Goal: Find contact information: Find contact information

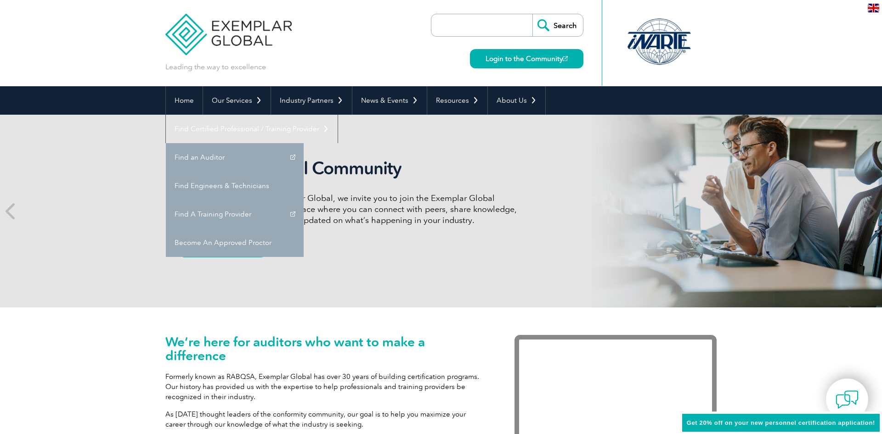
scroll to position [109, 0]
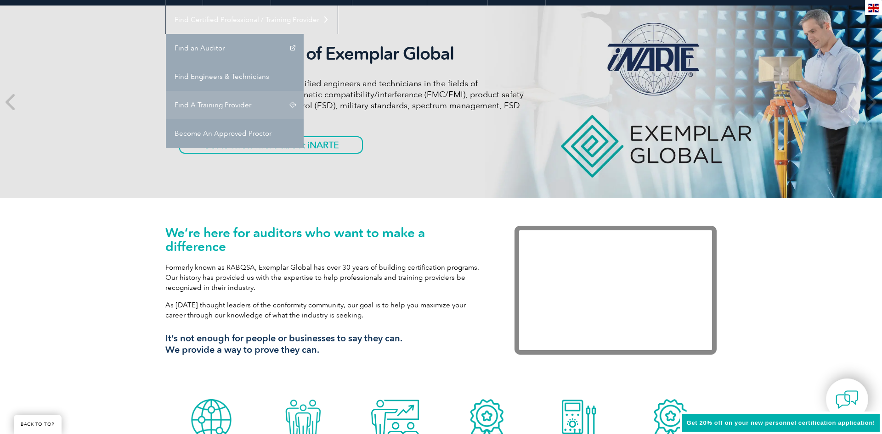
click at [304, 91] on link "Find A Training Provider" at bounding box center [235, 105] width 138 height 28
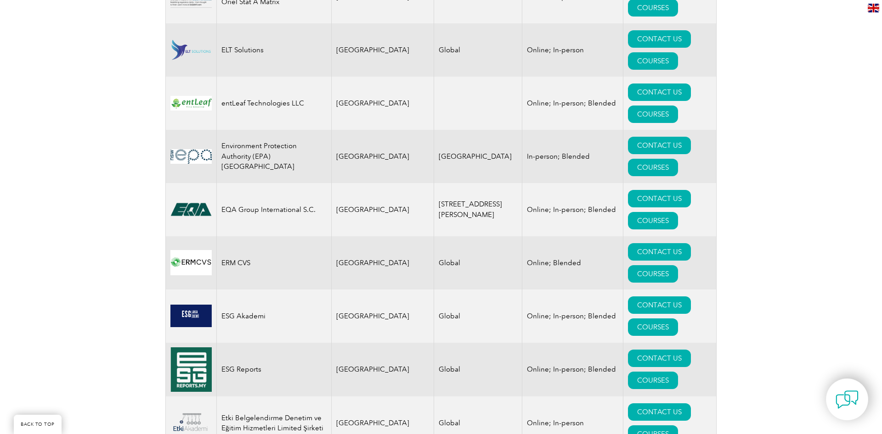
scroll to position [4733, 0]
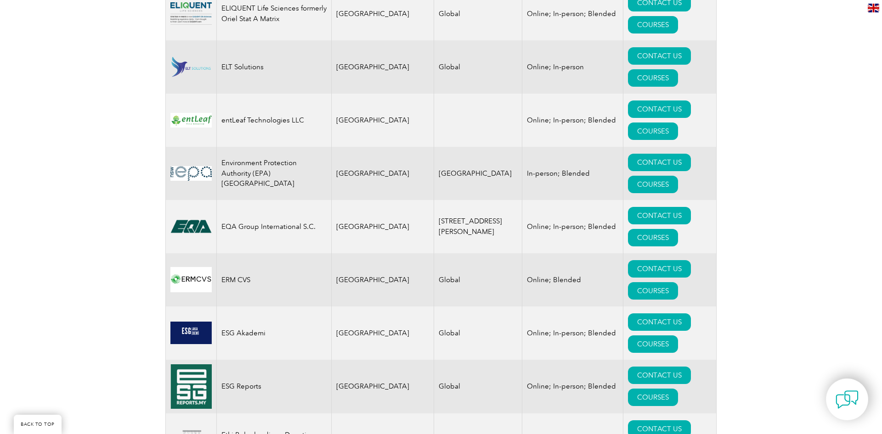
scroll to position [4691, 0]
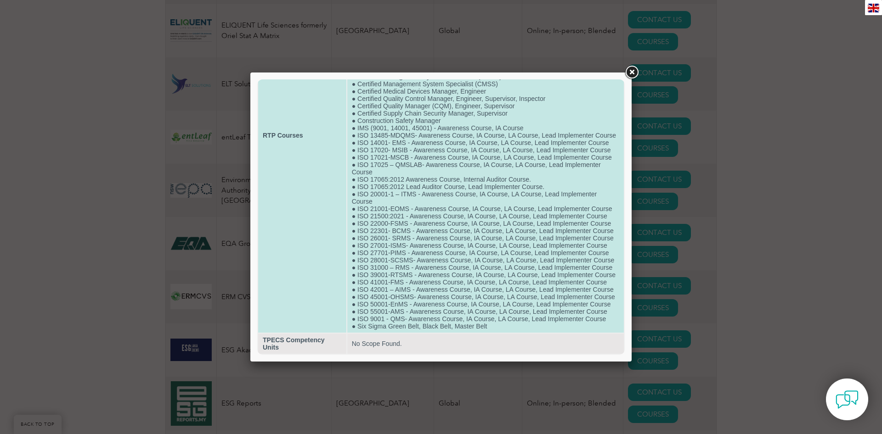
scroll to position [0, 0]
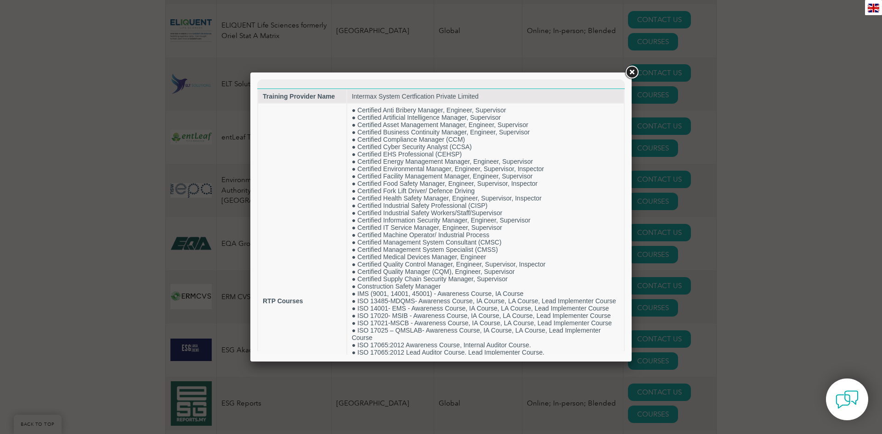
click at [630, 69] on link at bounding box center [631, 72] width 17 height 17
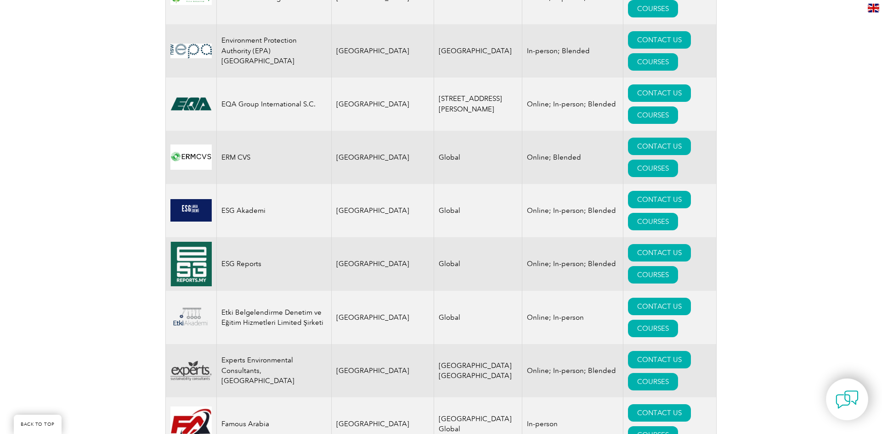
scroll to position [4851, 0]
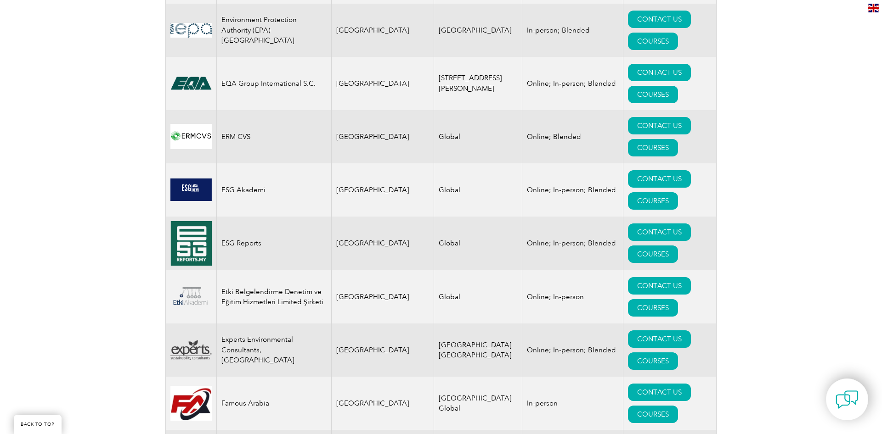
scroll to position [4873, 0]
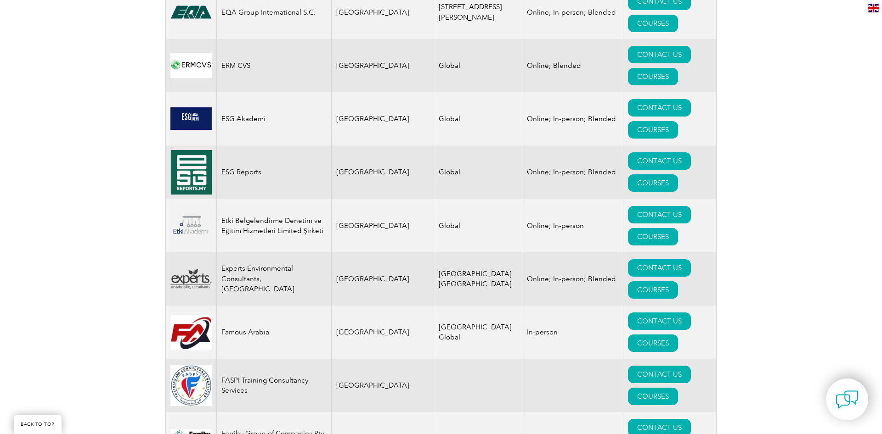
scroll to position [4891, 0]
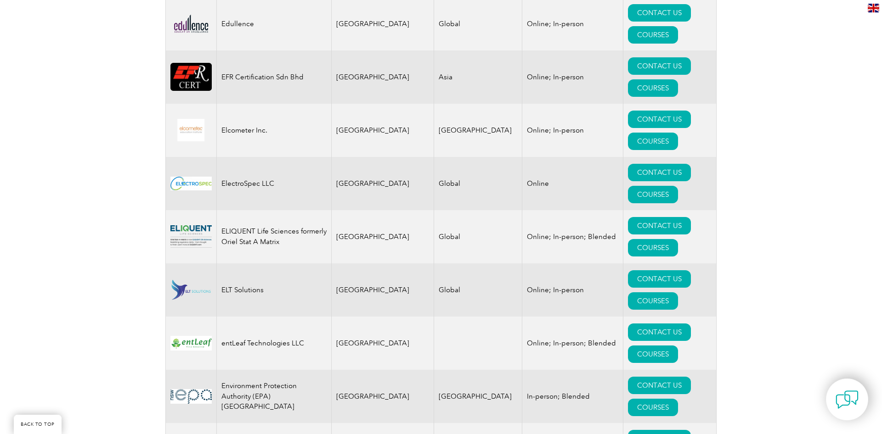
scroll to position [4163, 0]
